Goal: Find specific page/section: Find specific page/section

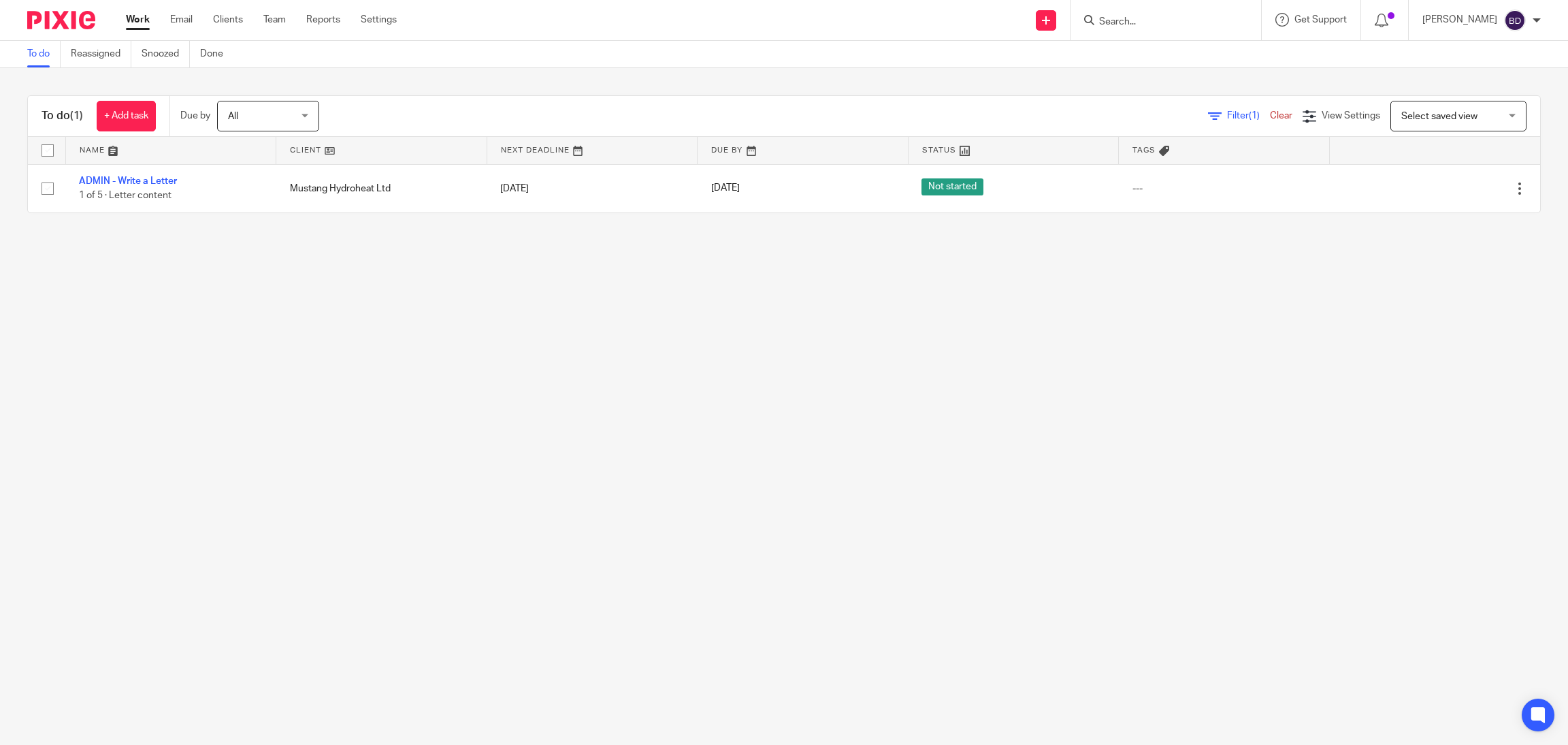
click at [161, 177] on link "ADMIN - Write a Letter" at bounding box center [128, 181] width 98 height 9
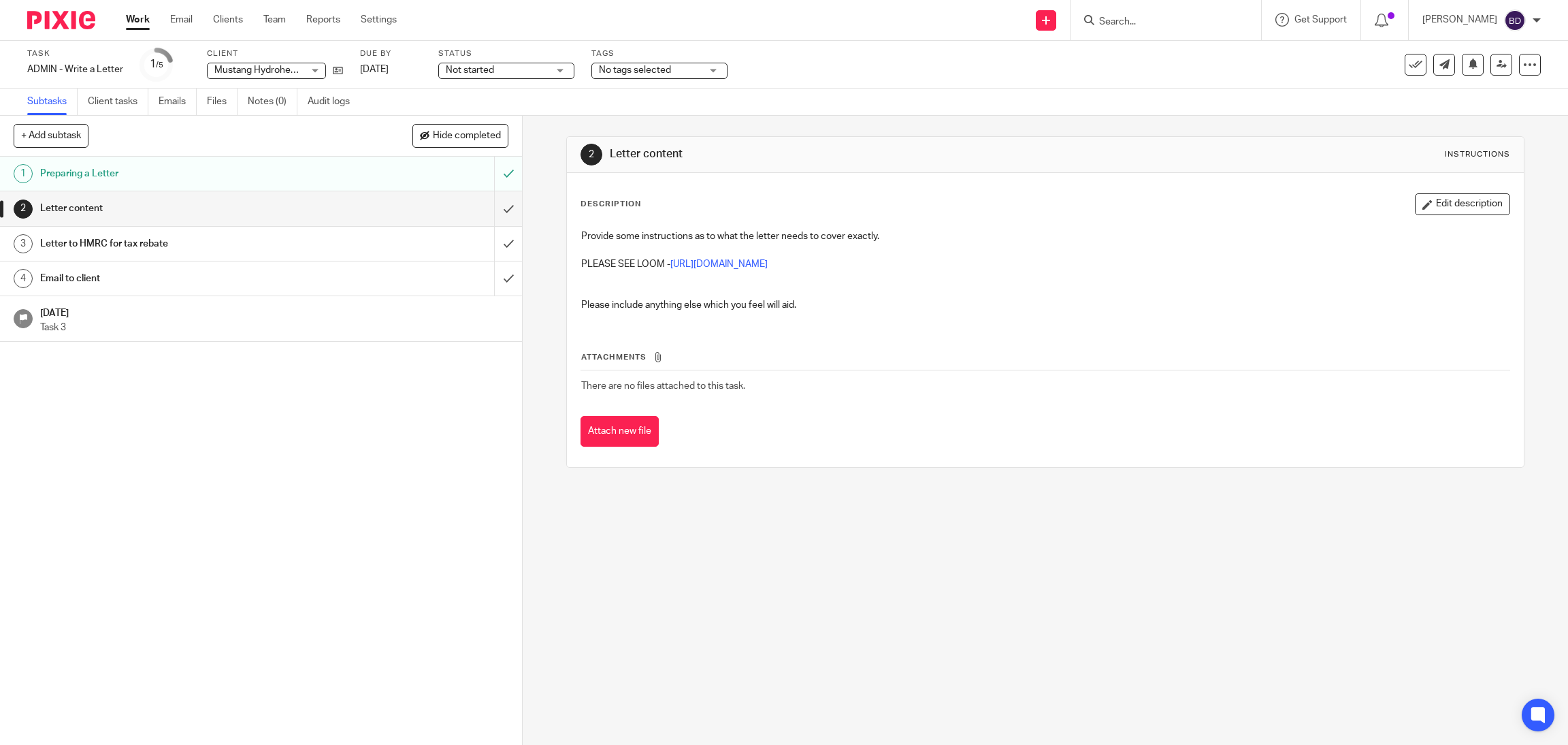
click at [1124, 20] on input "Search" at bounding box center [1159, 23] width 123 height 13
type input "angel walk"
click at [1171, 69] on link at bounding box center [1210, 58] width 230 height 32
